Goal: Task Accomplishment & Management: Use online tool/utility

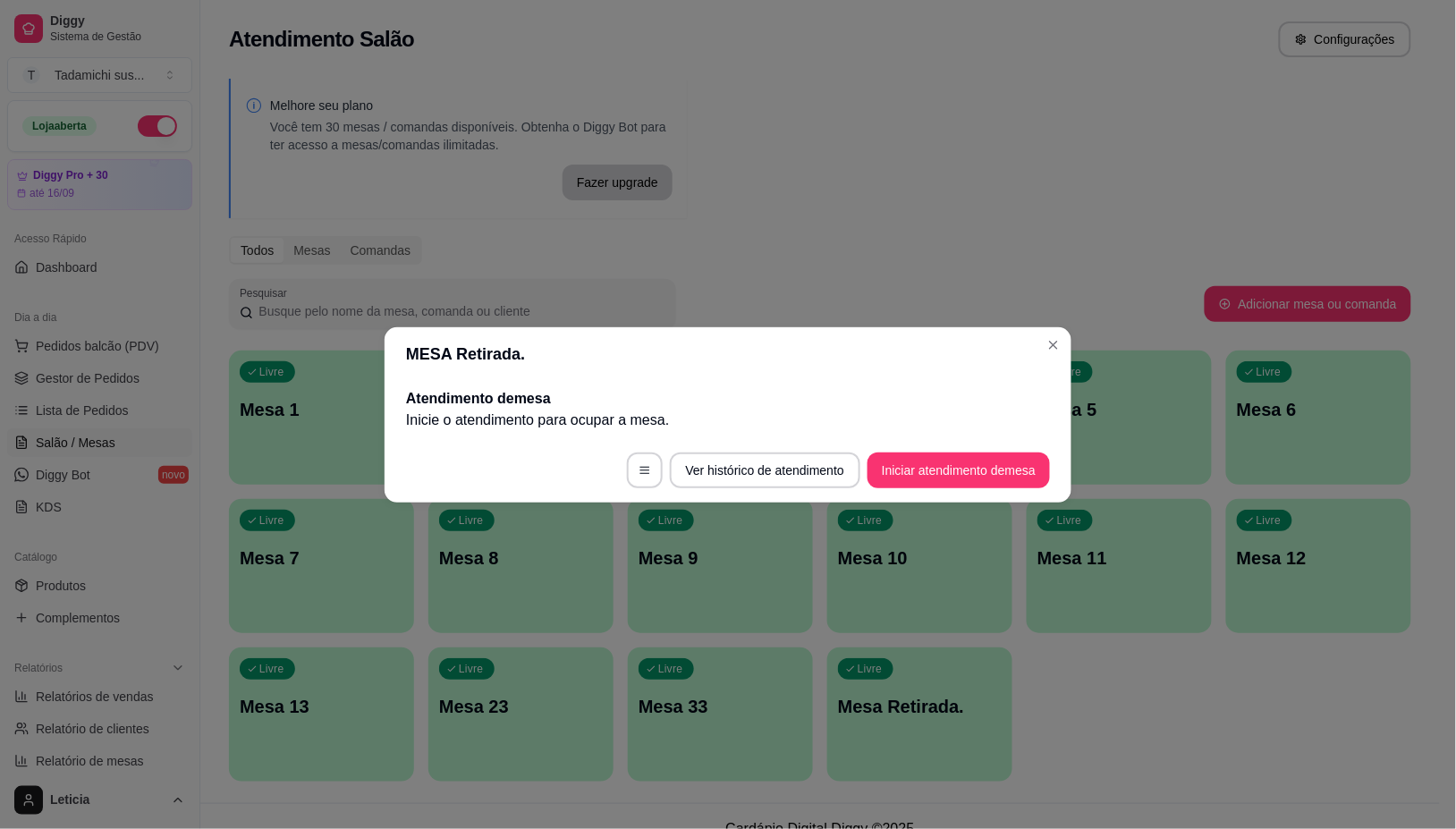
scroll to position [122, 0]
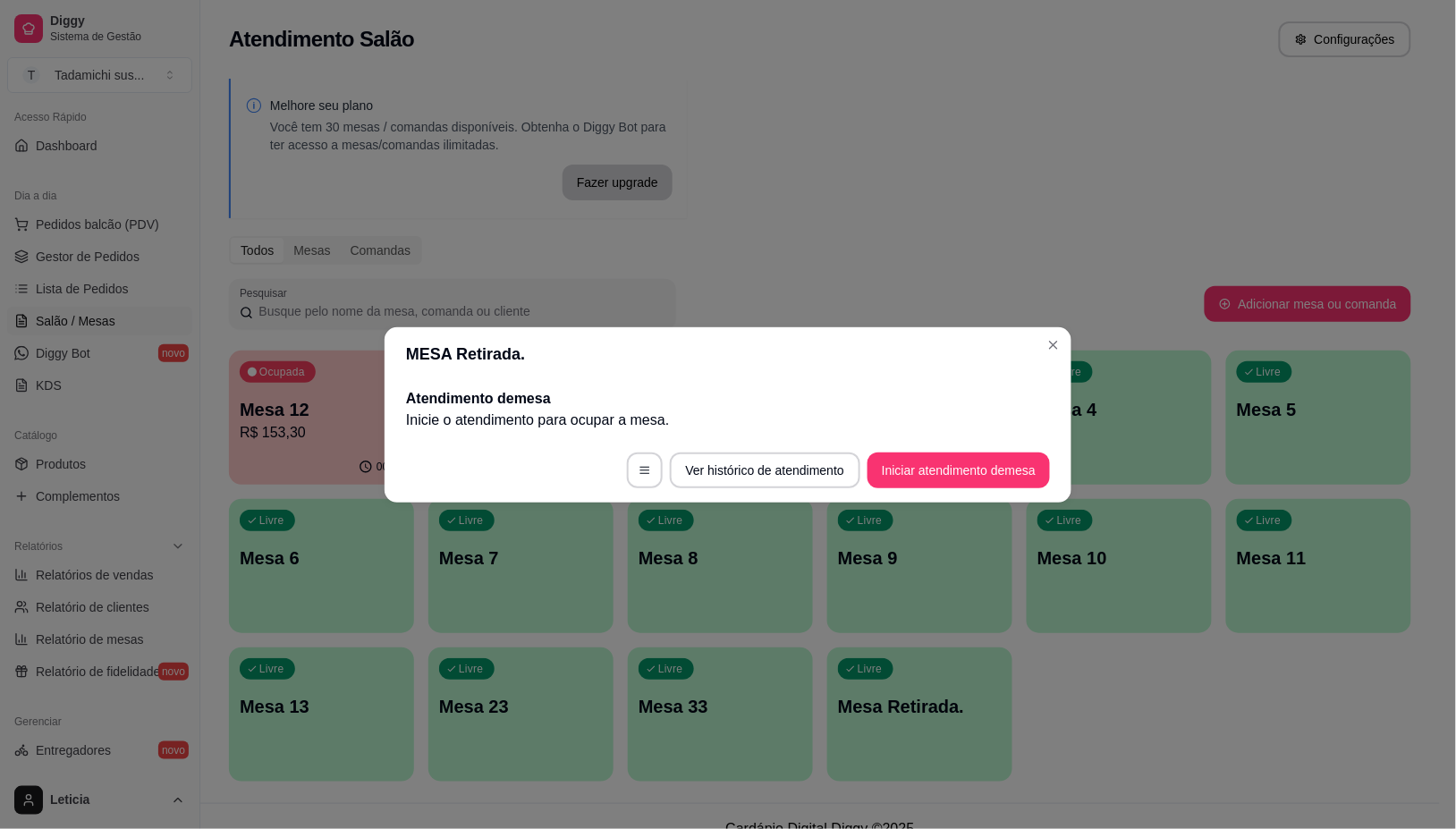
click at [1051, 328] on header "MESA Retirada." at bounding box center [728, 354] width 687 height 54
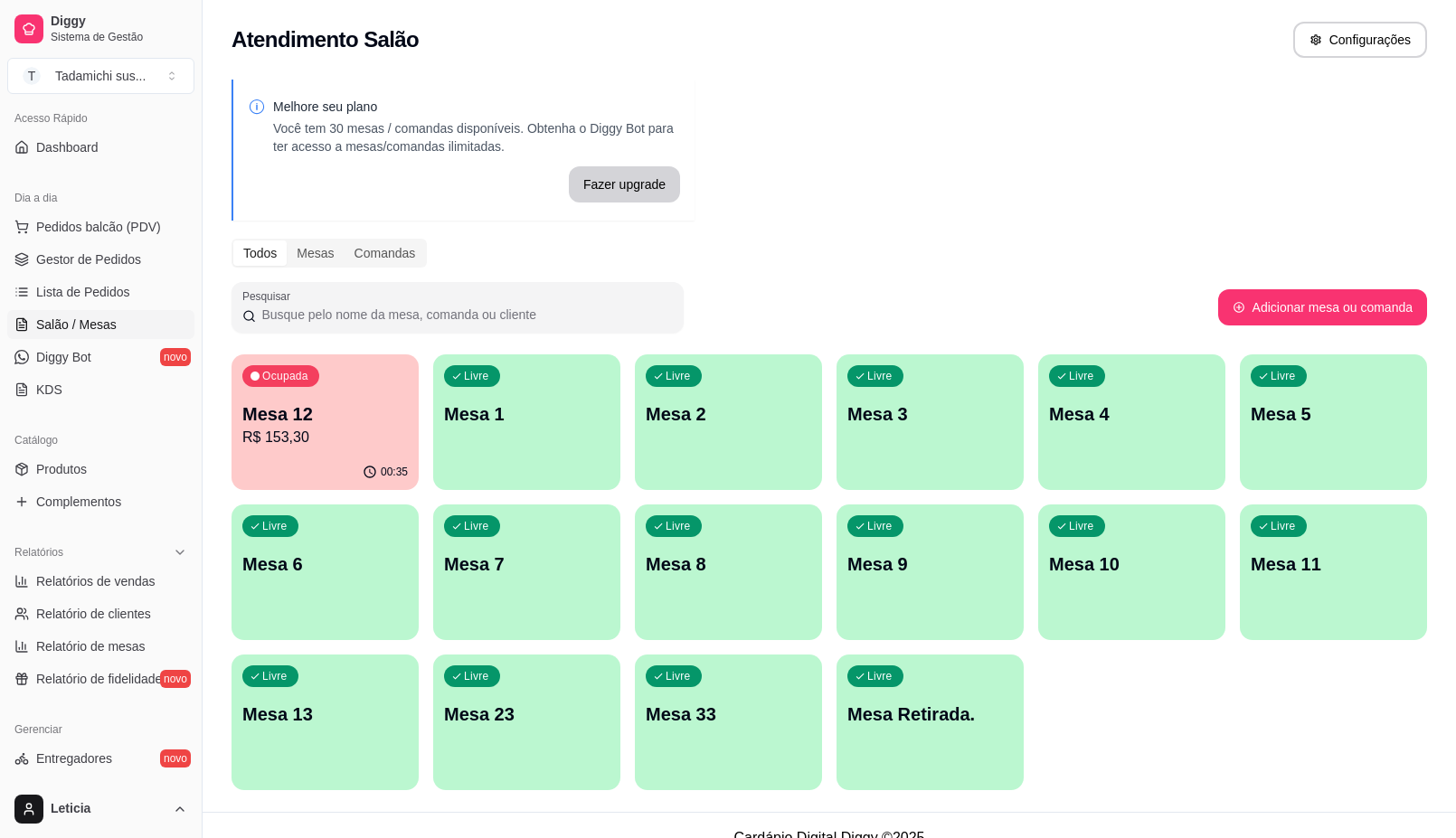
click at [350, 436] on p "R$ 153,30" at bounding box center [325, 438] width 166 height 21
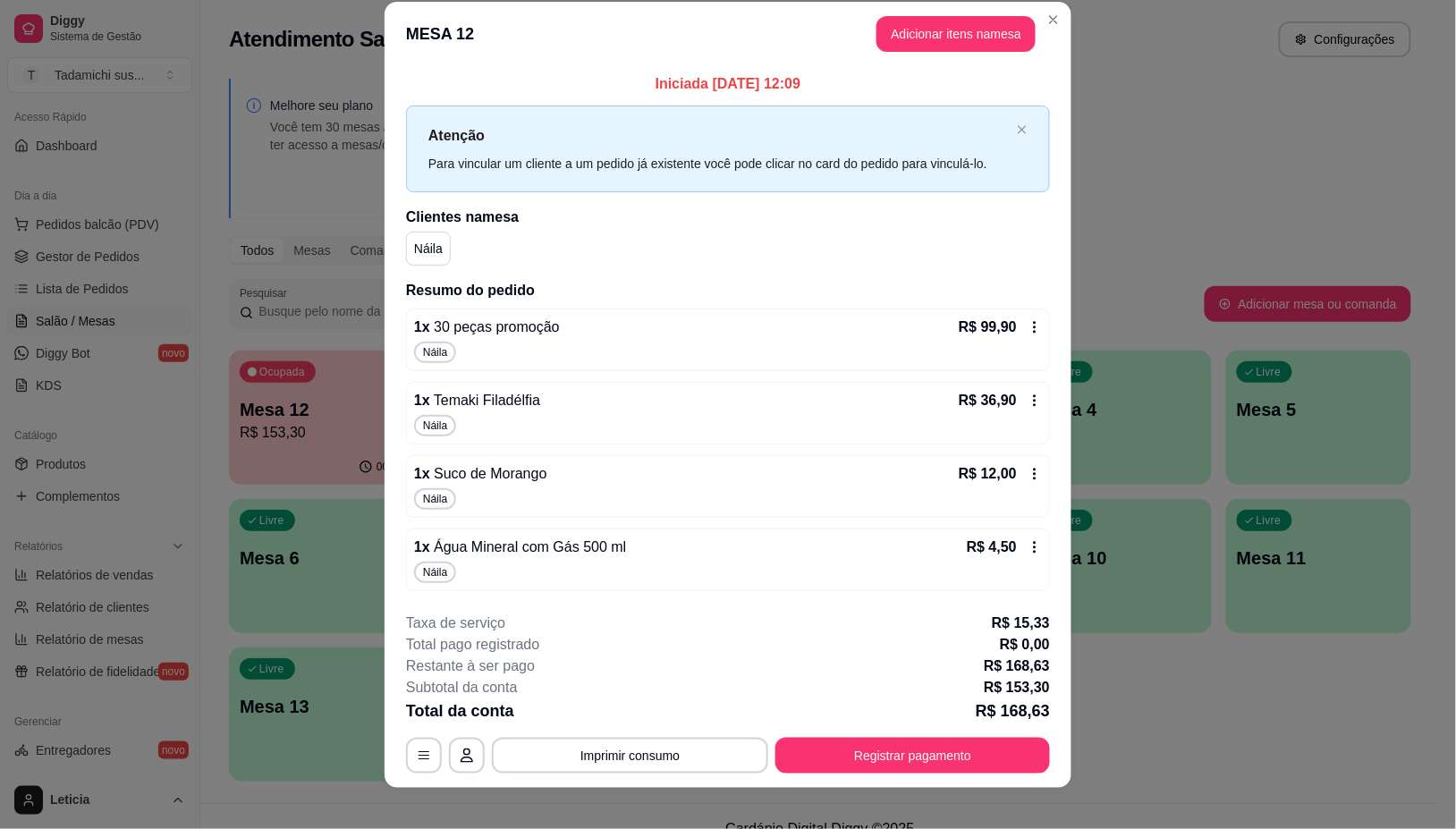
scroll to position [37, 0]
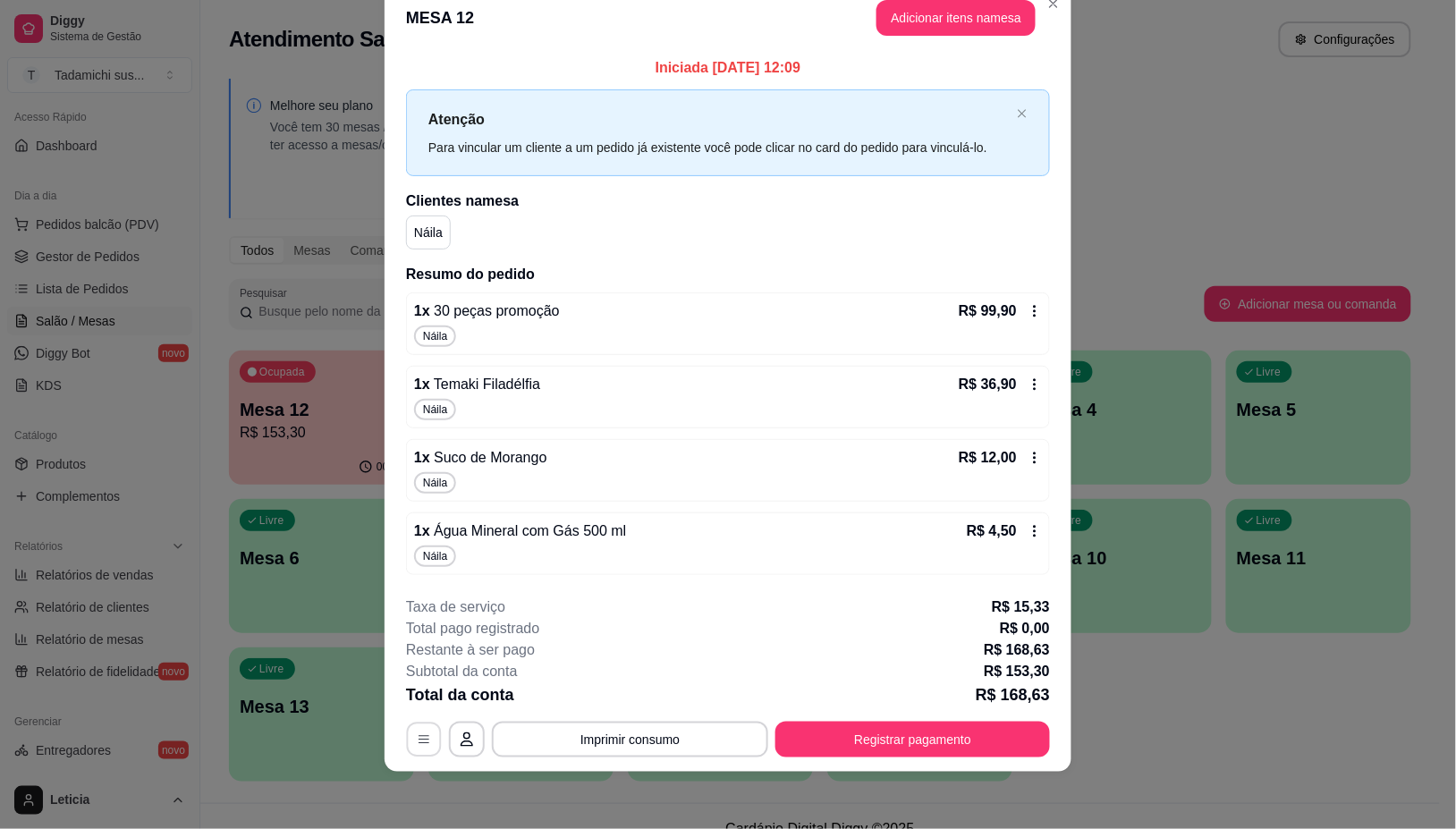
click at [417, 736] on icon "button" at bounding box center [424, 739] width 14 height 14
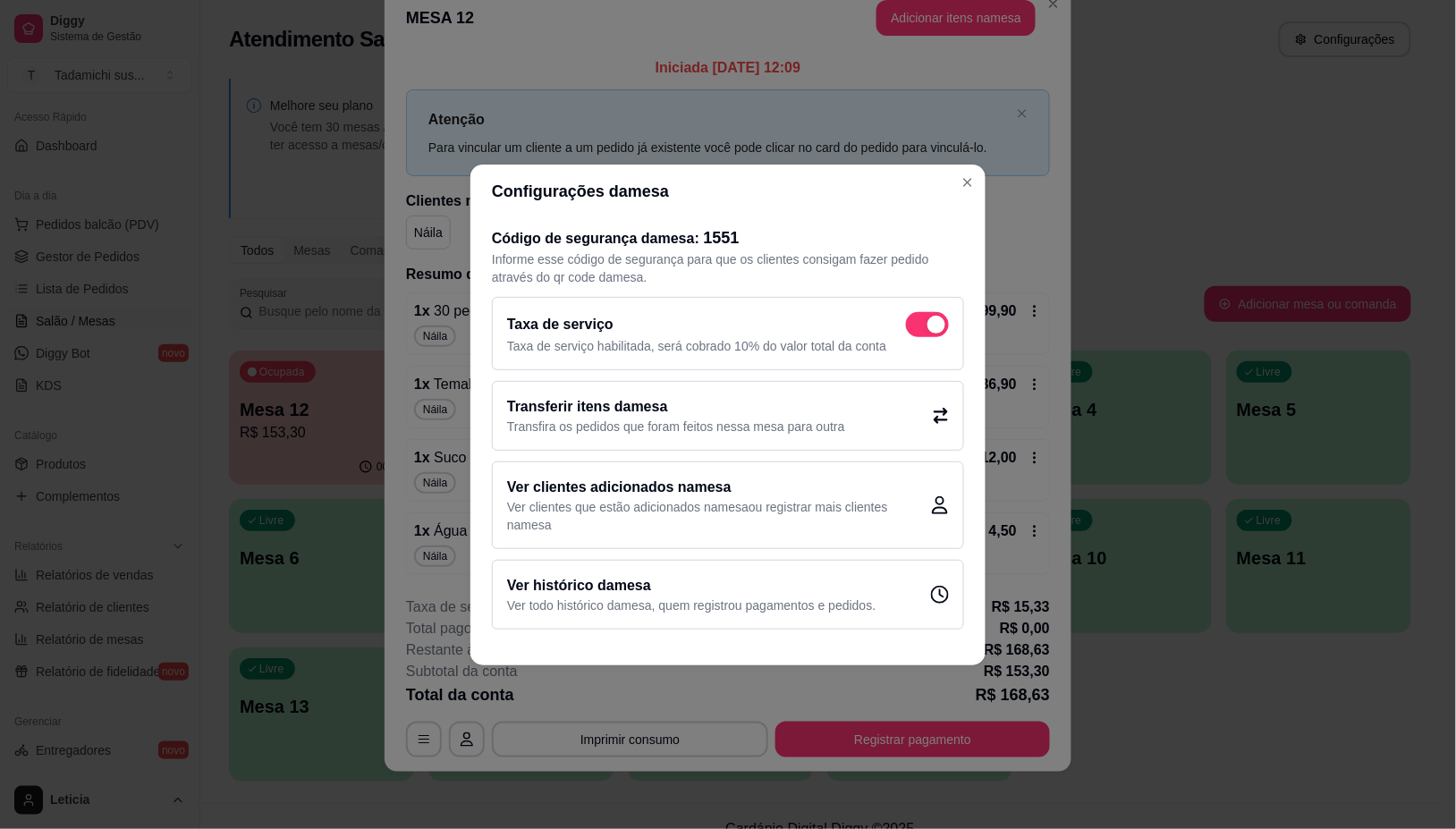
click at [919, 323] on span at bounding box center [927, 325] width 42 height 25
click at [917, 327] on input "checkbox" at bounding box center [911, 333] width 12 height 12
checkbox input "false"
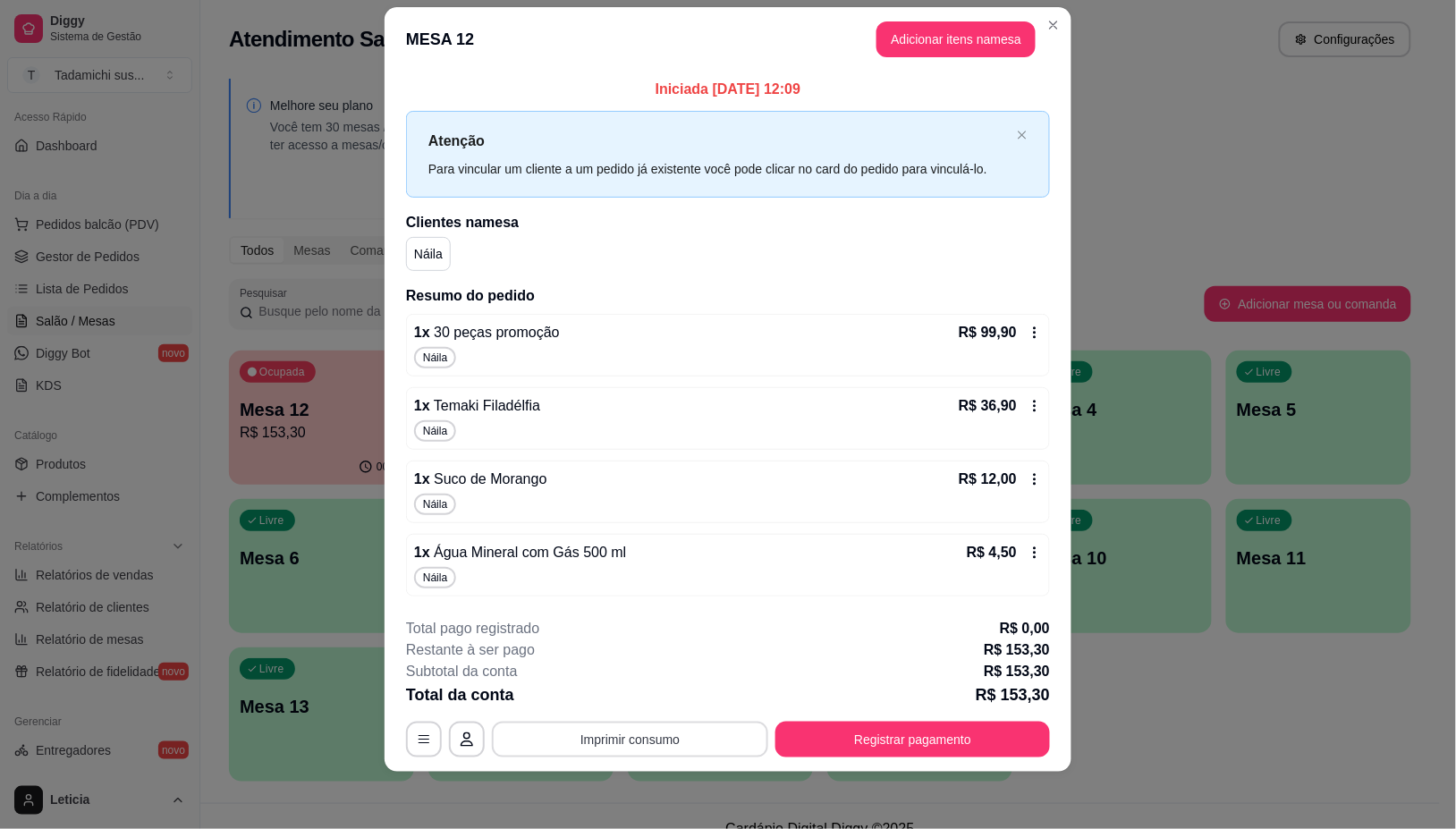
click at [611, 736] on button "Imprimir consumo" at bounding box center [630, 739] width 276 height 36
click at [588, 668] on button "IMPRESSORA" at bounding box center [627, 663] width 133 height 28
drag, startPoint x: 526, startPoint y: 479, endPoint x: 819, endPoint y: 672, distance: 350.9
click at [790, 673] on div "Subtotal da conta R$ 153,30" at bounding box center [728, 672] width 644 height 21
click at [868, 730] on button "Registrar pagamento" at bounding box center [913, 739] width 275 height 36
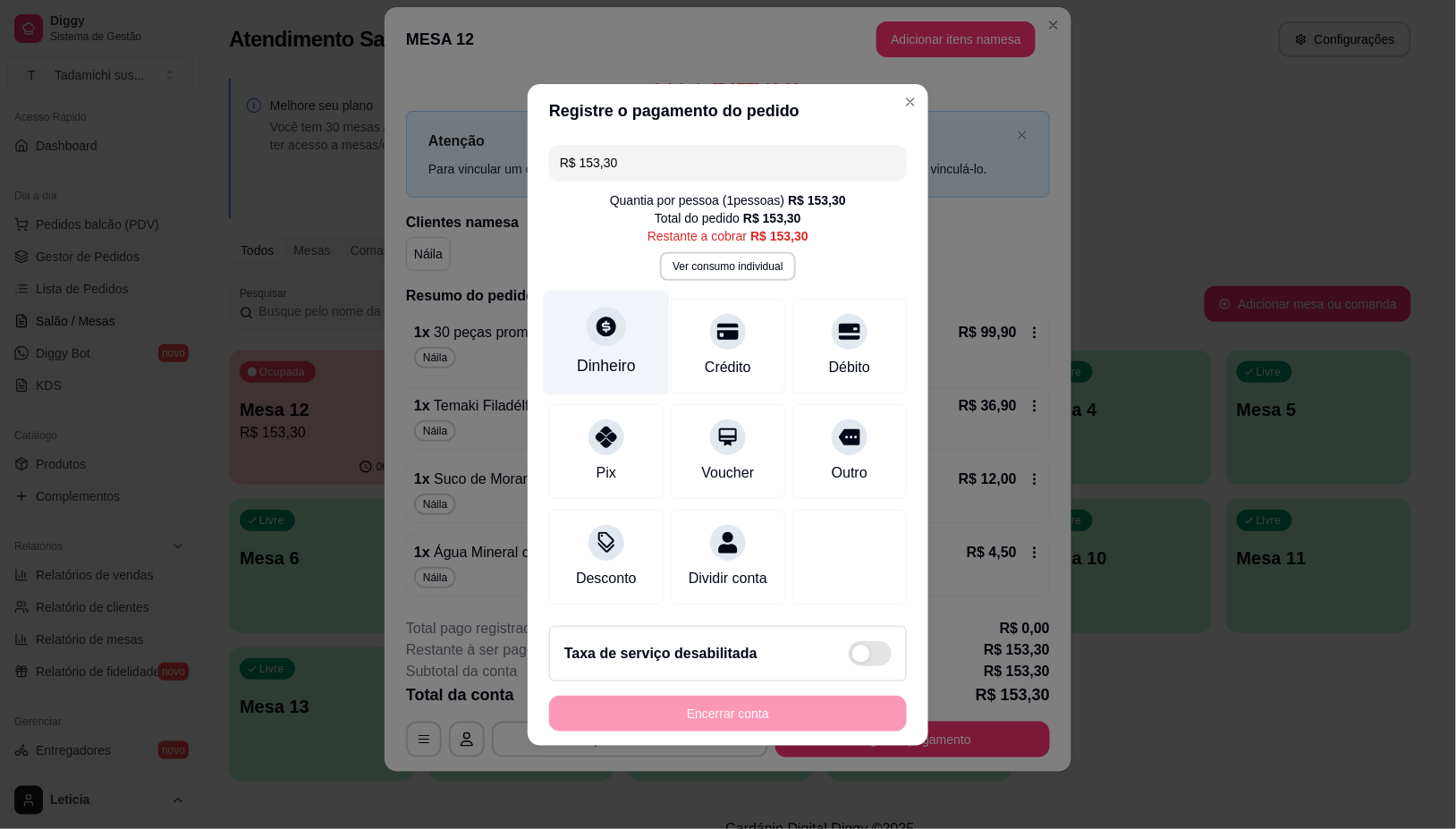
click at [608, 354] on div "Dinheiro" at bounding box center [606, 366] width 59 height 23
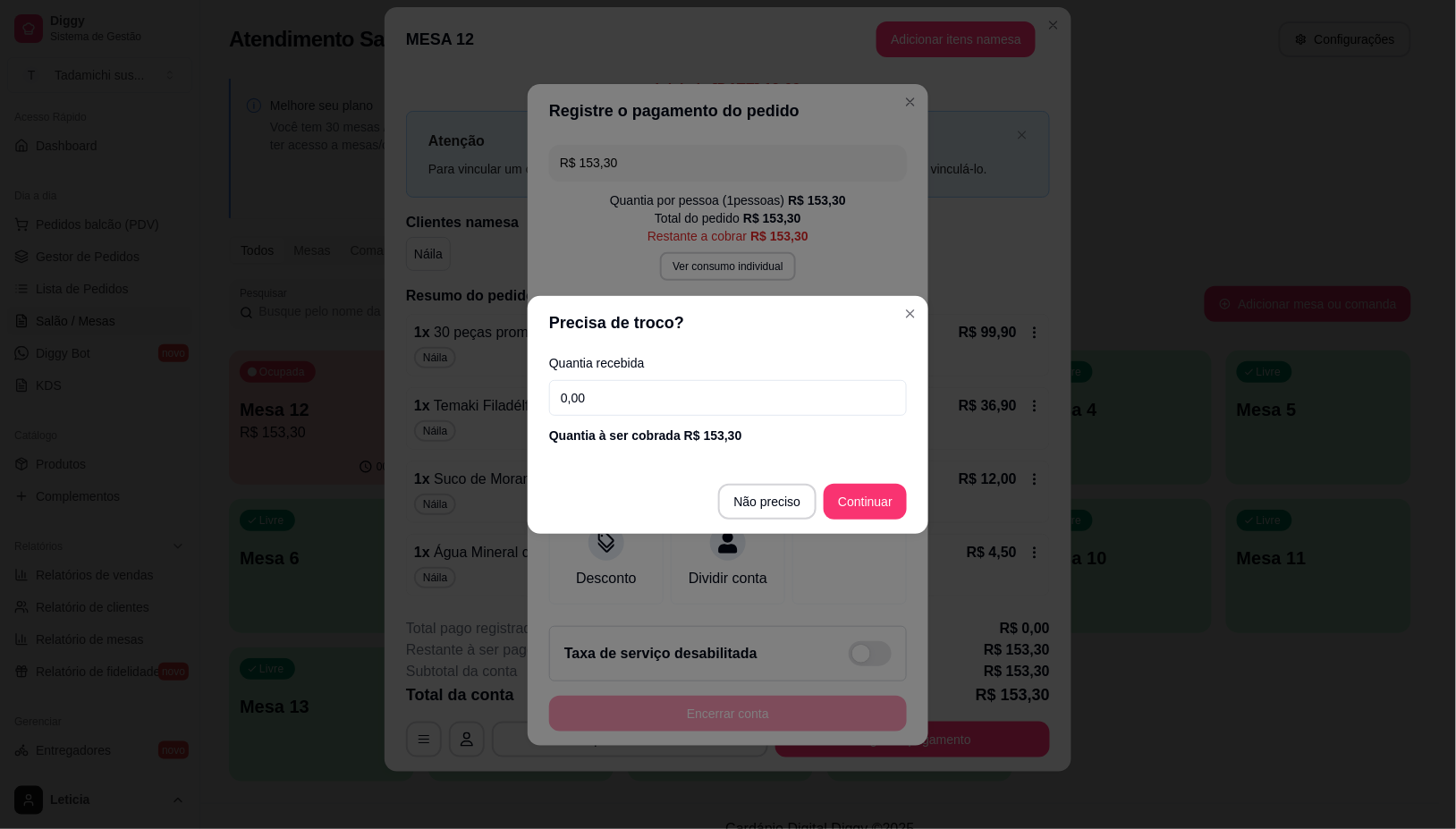
click at [734, 390] on input "0,00" at bounding box center [728, 398] width 358 height 36
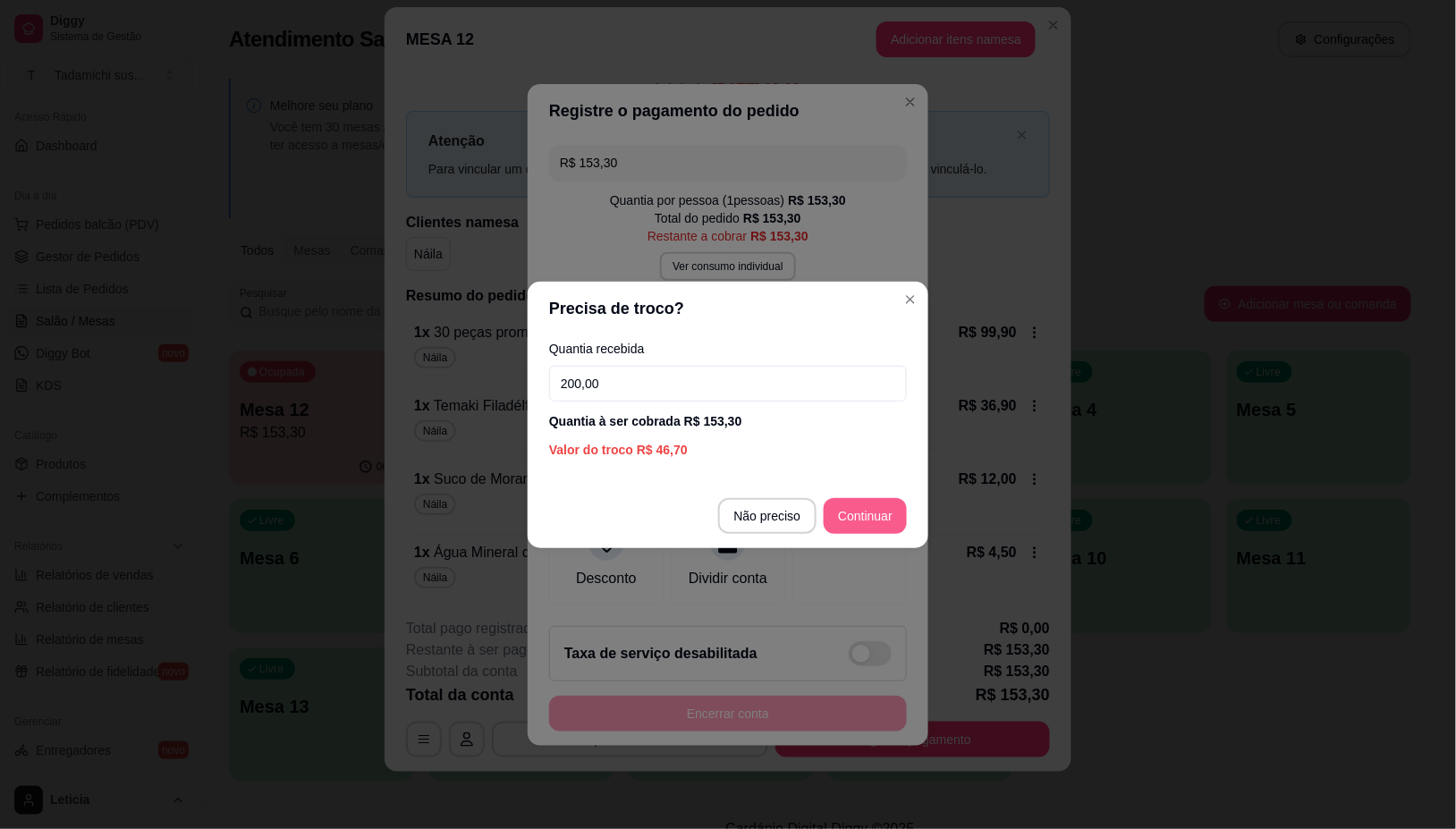
type input "200,00"
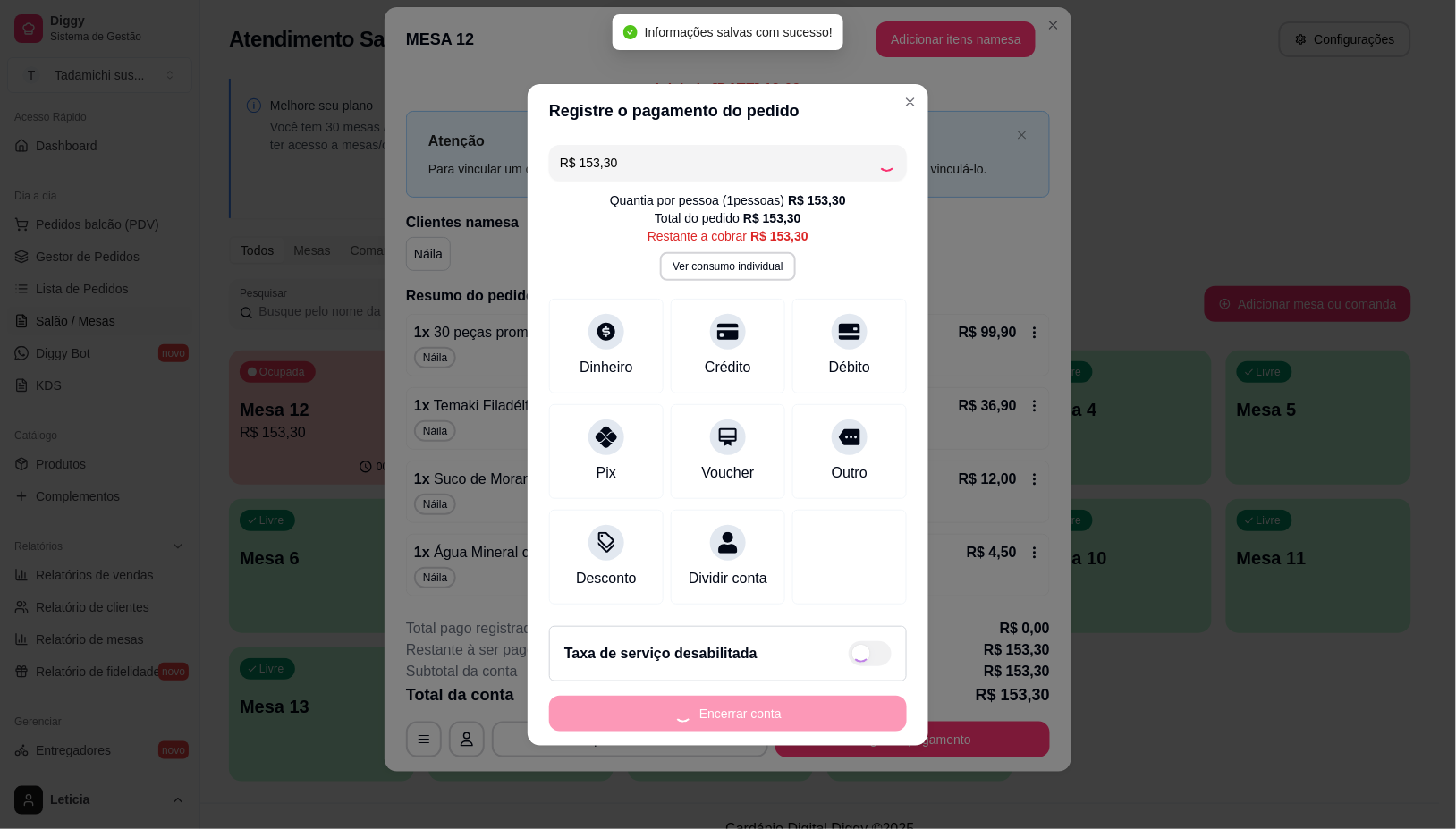
type input "R$ 0,00"
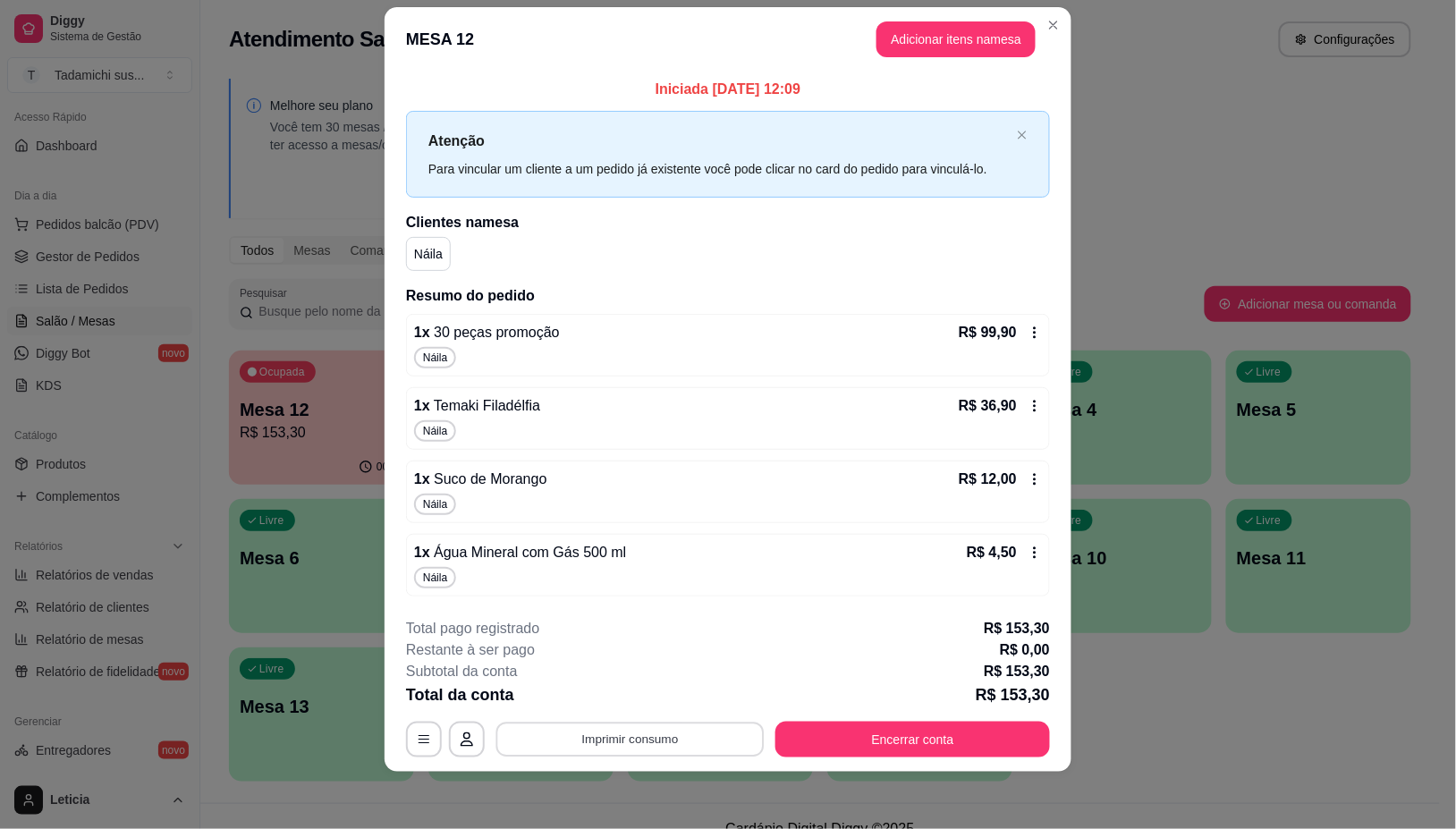
click at [694, 742] on button "Imprimir consumo" at bounding box center [630, 740] width 268 height 35
click at [667, 668] on button "IMPRESSORA" at bounding box center [626, 664] width 138 height 29
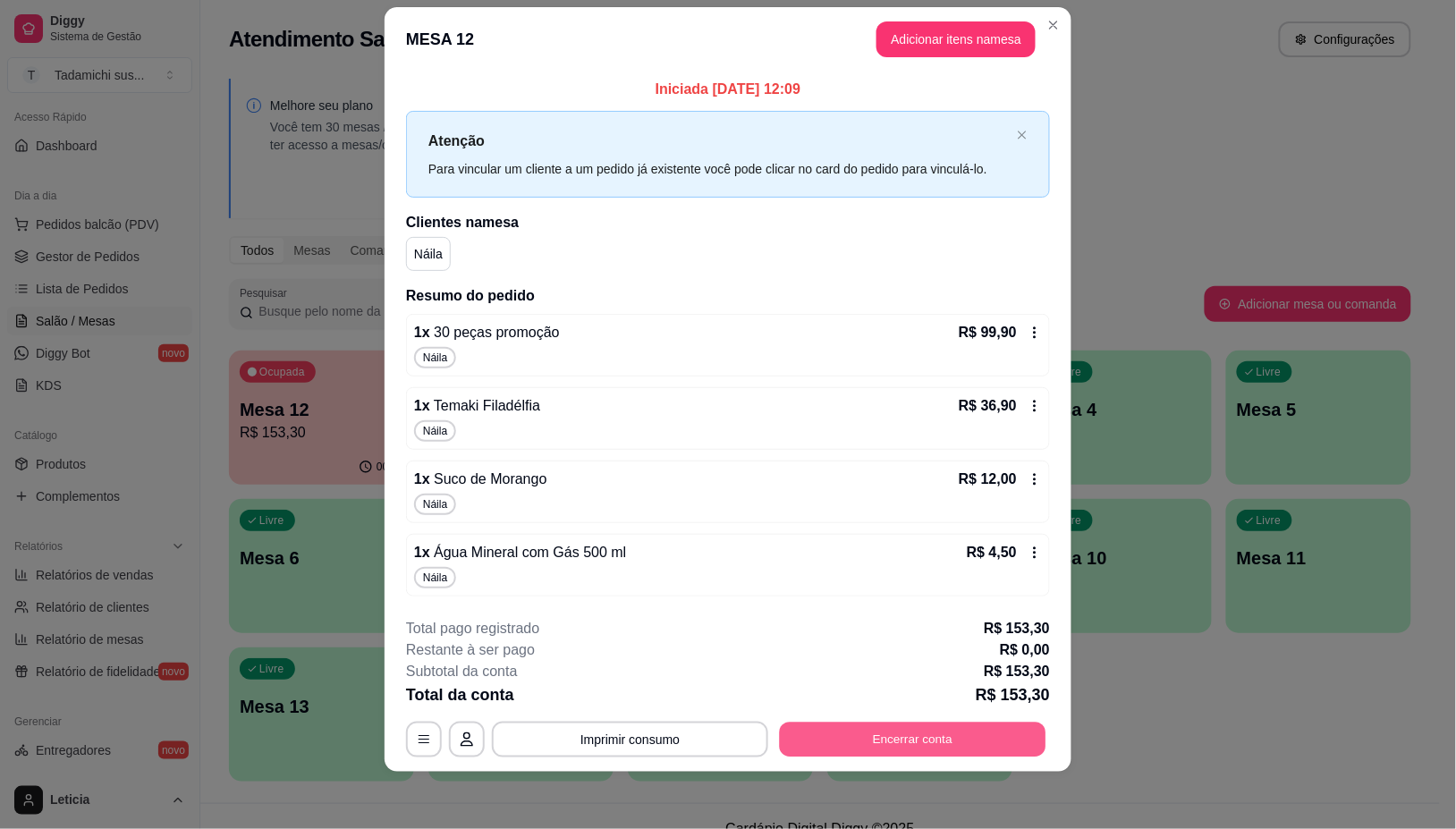
click at [848, 742] on button "Encerrar conta" at bounding box center [913, 740] width 266 height 35
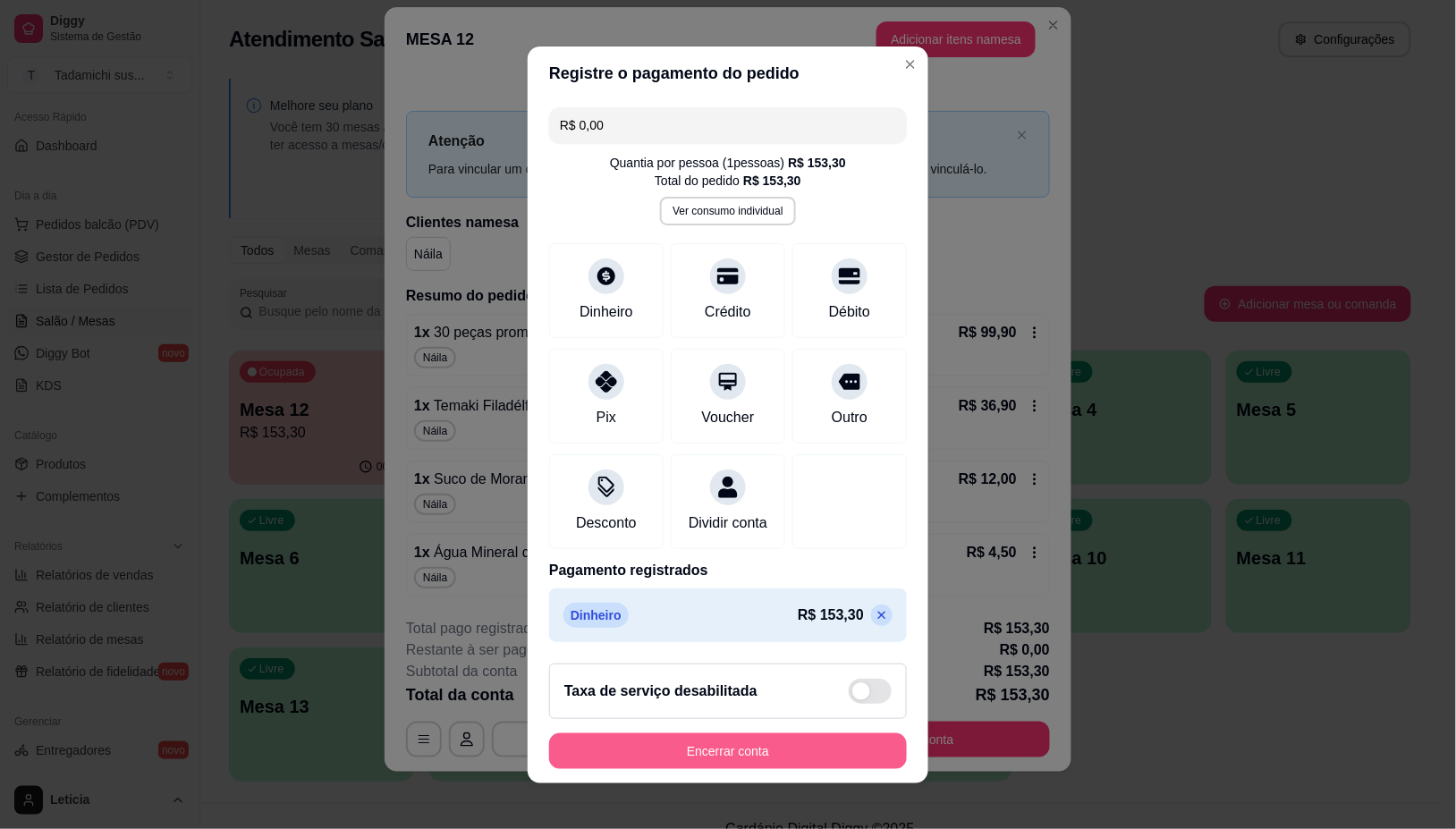
click at [838, 753] on button "Encerrar conta" at bounding box center [728, 751] width 358 height 36
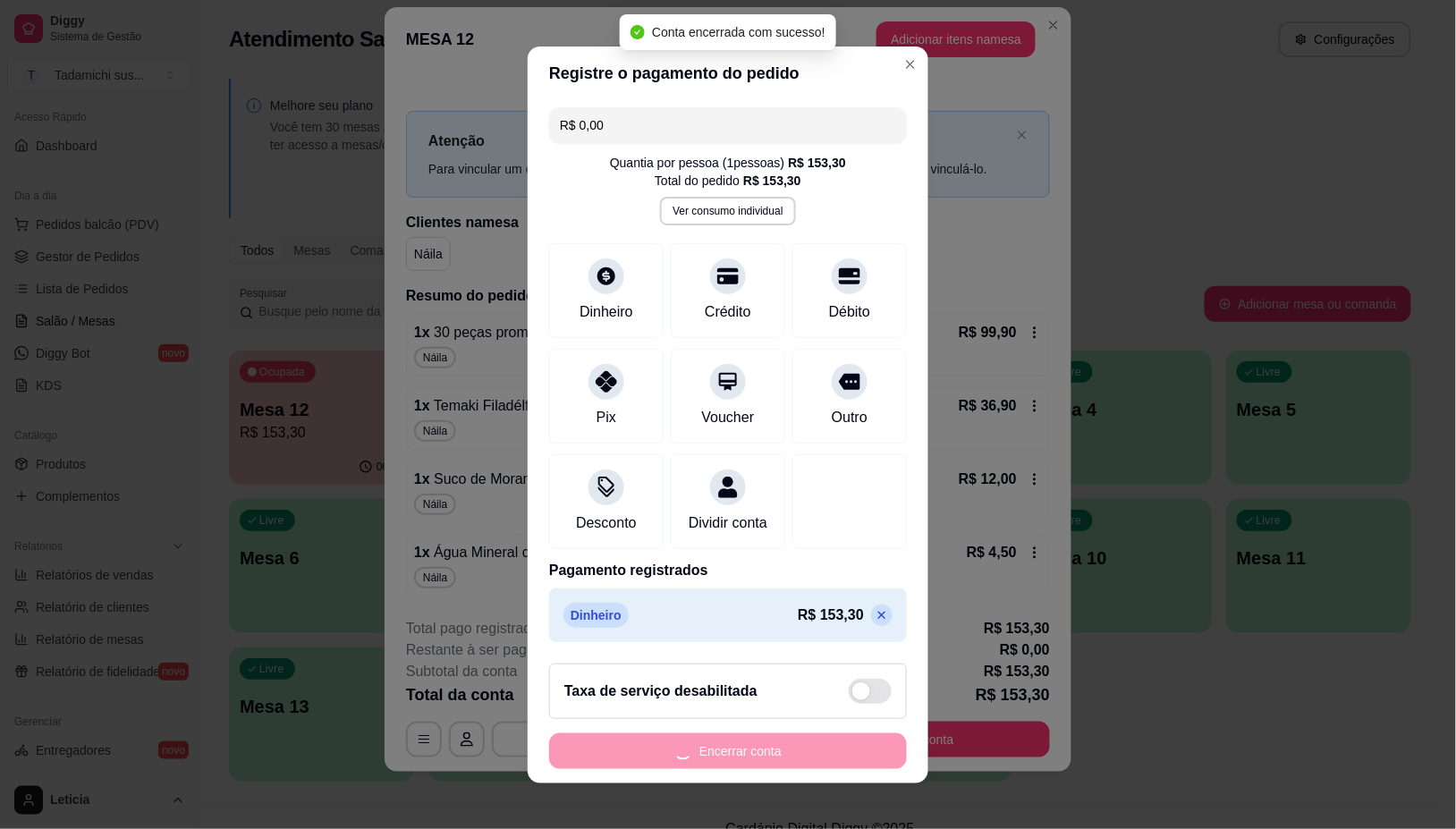
scroll to position [0, 0]
